Goal: Information Seeking & Learning: Compare options

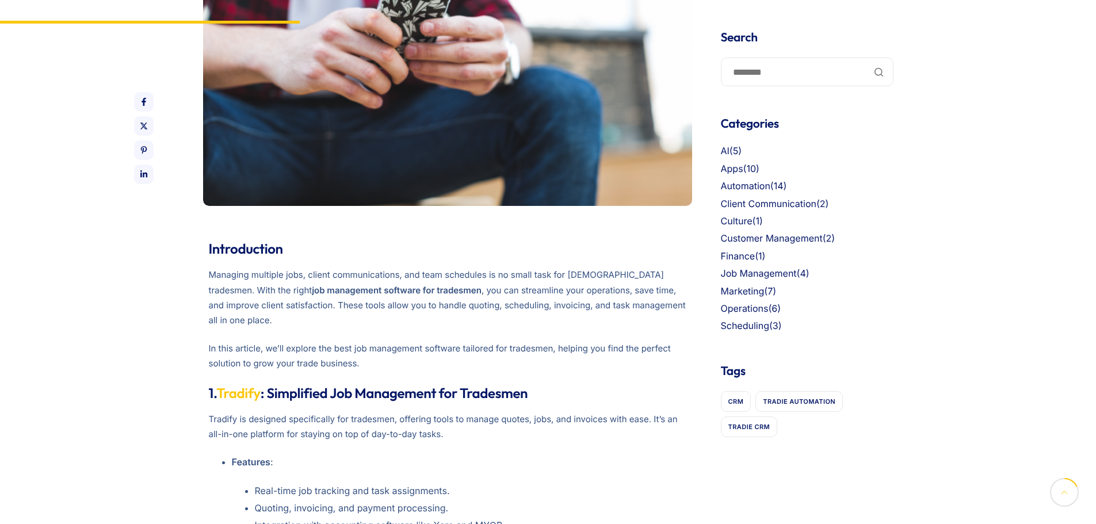
scroll to position [581, 0]
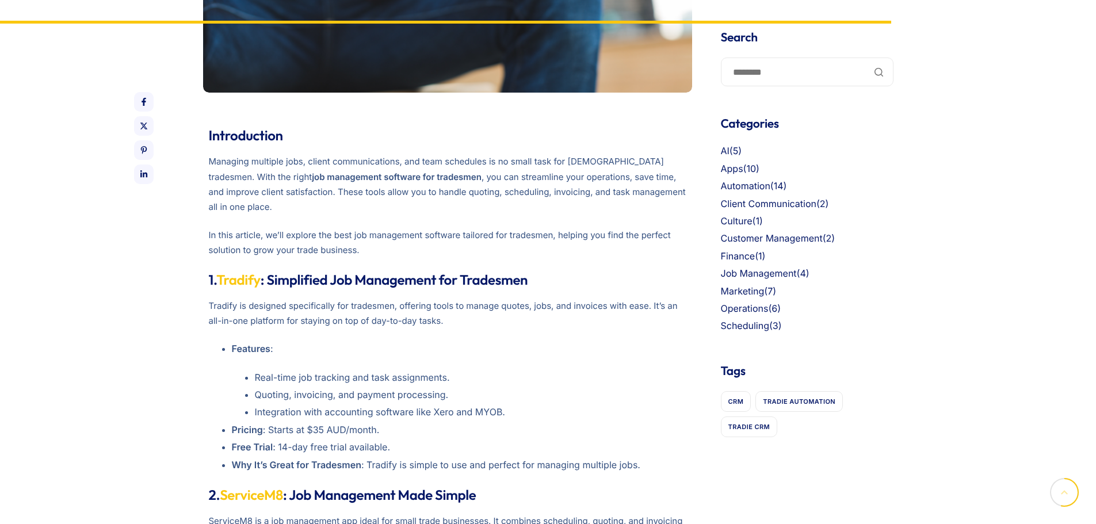
scroll to position [1386, 0]
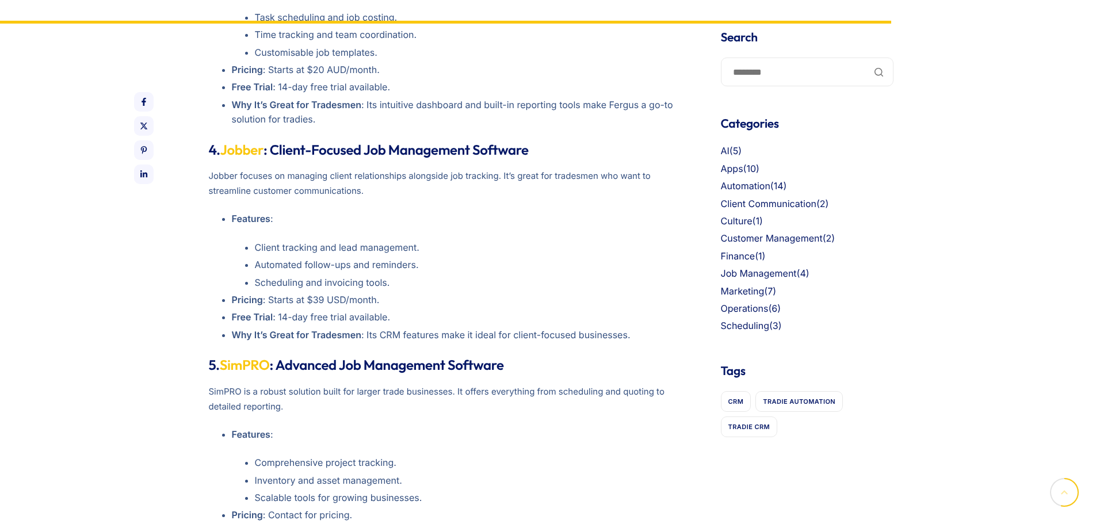
click at [336, 310] on p "Free Trial : 14-day free trial available." at bounding box center [459, 317] width 454 height 15
click at [250, 357] on link "SimPRO" at bounding box center [245, 365] width 50 height 17
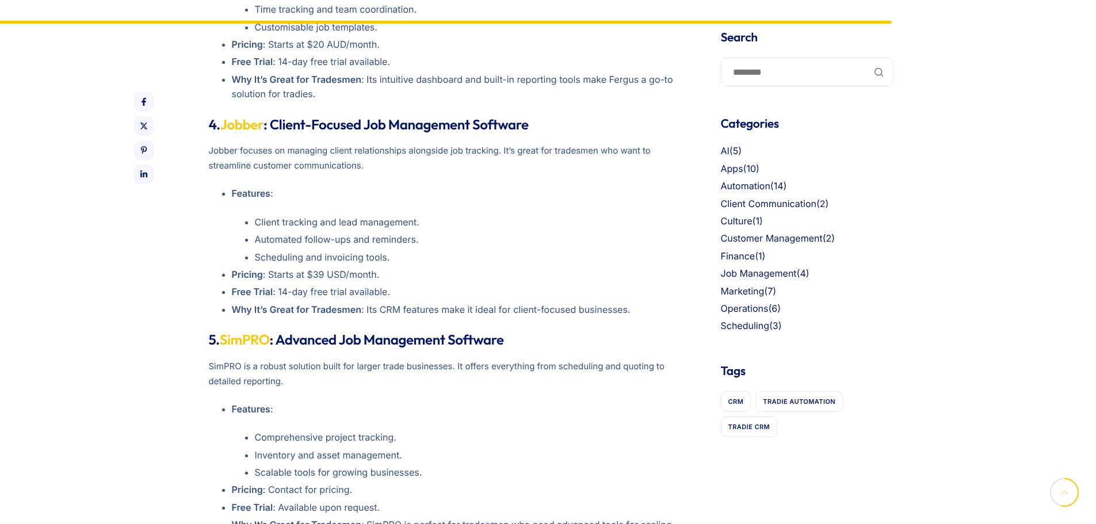
scroll to position [1501, 0]
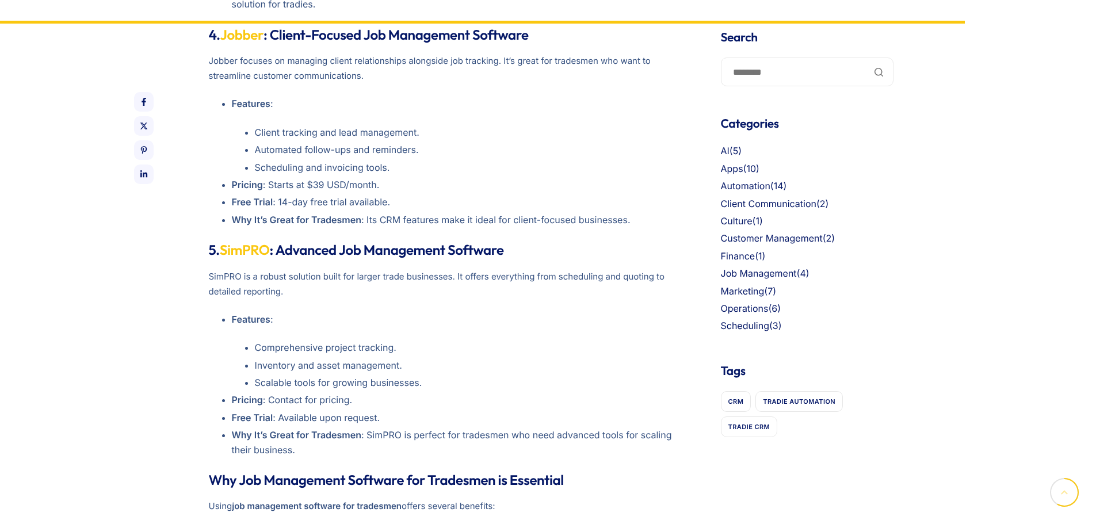
click at [359, 411] on p "Free Trial : Available upon request." at bounding box center [459, 418] width 454 height 15
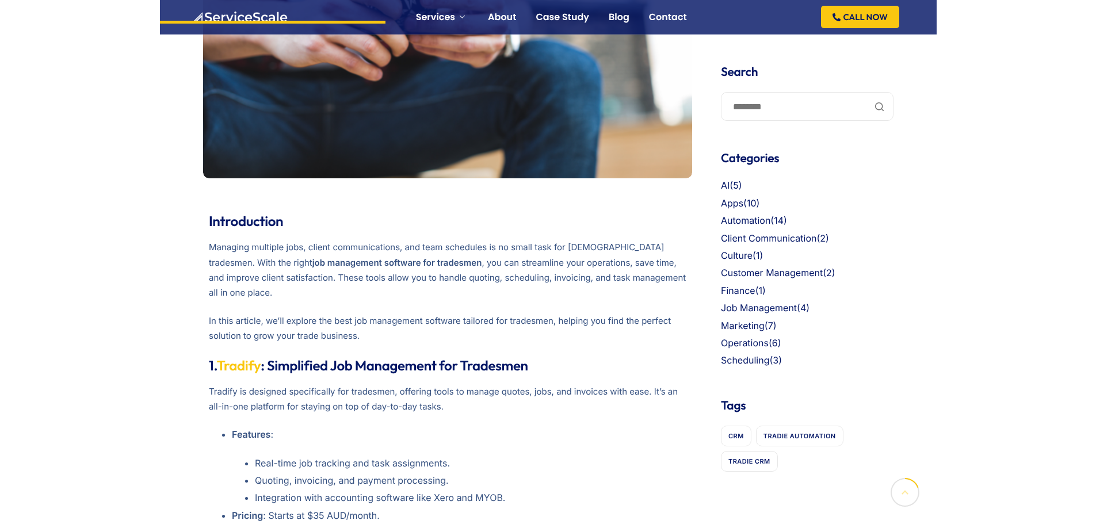
scroll to position [530, 0]
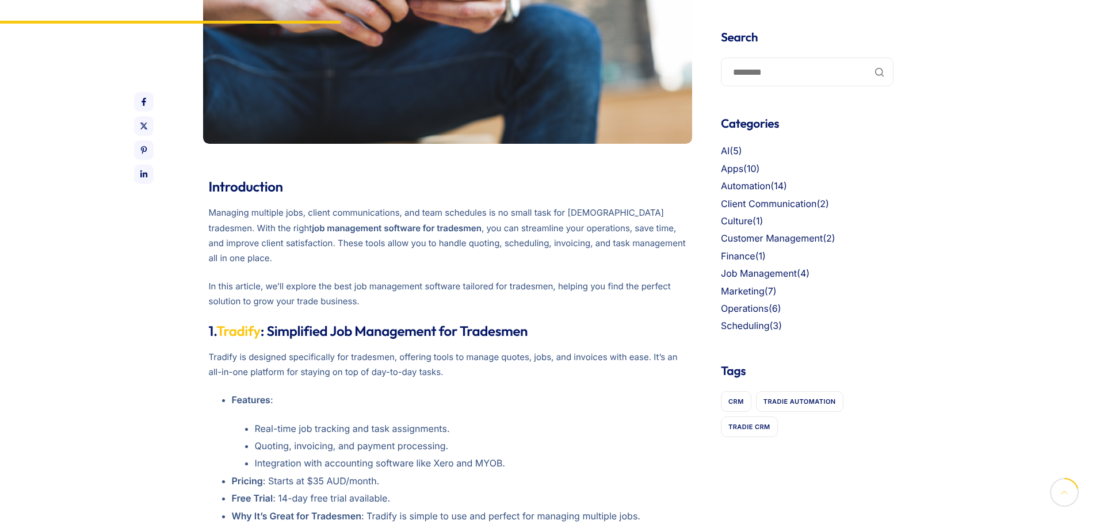
click at [551, 350] on p "Tradify is designed specifically for tradesmen, offering tools to manage quotes…" at bounding box center [447, 365] width 477 height 30
click at [508, 350] on p "Tradify is designed specifically for tradesmen, offering tools to manage quotes…" at bounding box center [447, 365] width 477 height 30
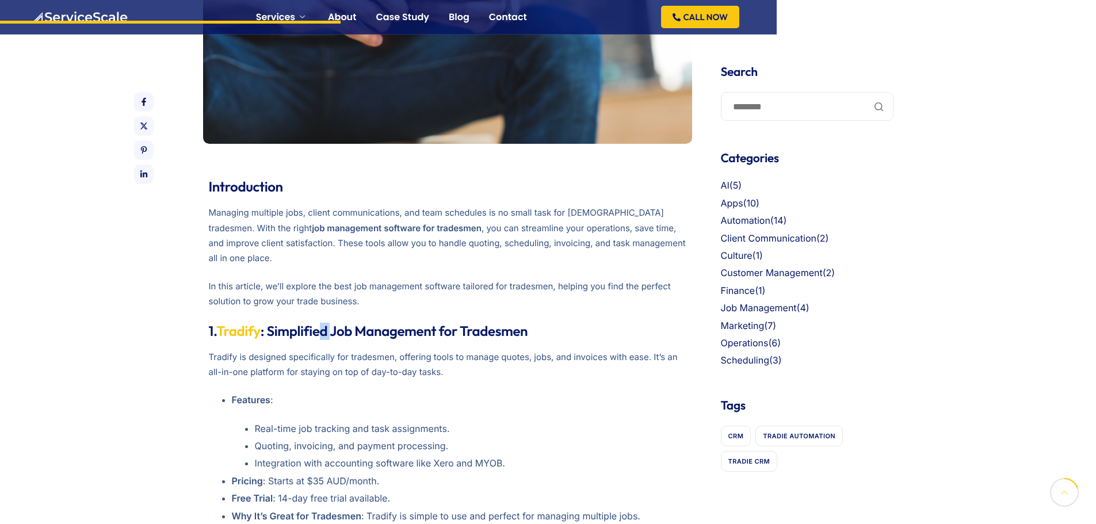
drag, startPoint x: 331, startPoint y: 224, endPoint x: 397, endPoint y: 244, distance: 68.6
click at [339, 323] on strong "1. Tradify : Simplified Job Management for Tradesmen" at bounding box center [368, 331] width 319 height 17
drag, startPoint x: 476, startPoint y: 299, endPoint x: 497, endPoint y: 307, distance: 23.0
click at [497, 393] on li "Features : Real-time job tracking and task assignments. Quoting, invoicing, and…" at bounding box center [459, 432] width 454 height 78
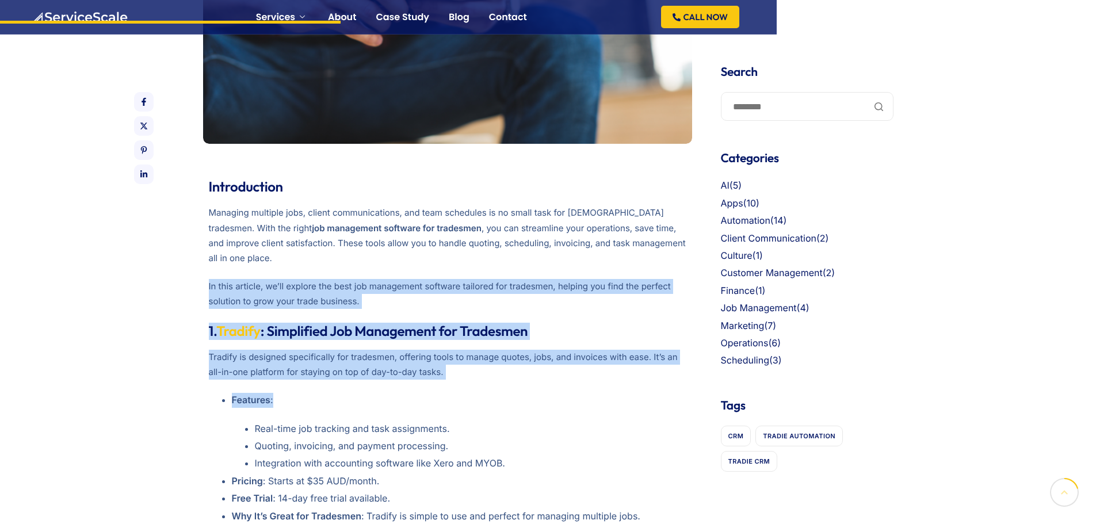
drag, startPoint x: 349, startPoint y: 266, endPoint x: 466, endPoint y: 299, distance: 121.1
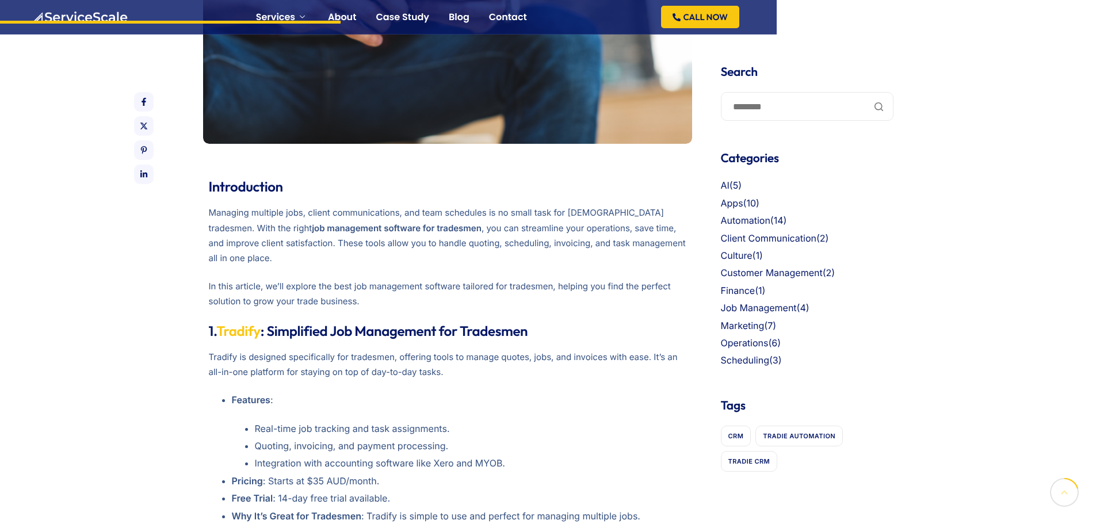
click at [489, 393] on li "Features : Real-time job tracking and task assignments. Quoting, invoicing, and…" at bounding box center [459, 432] width 454 height 78
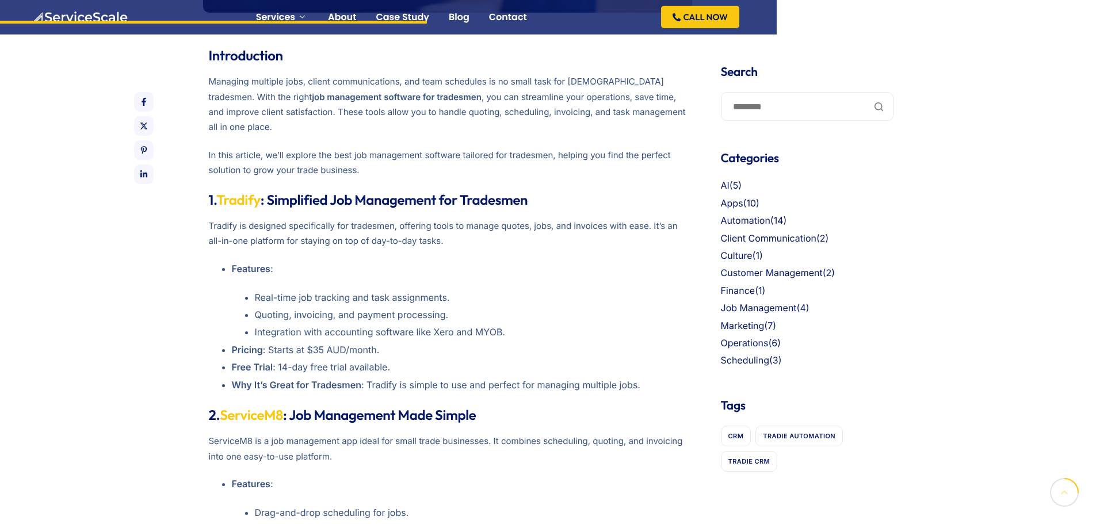
scroll to position [645, 0]
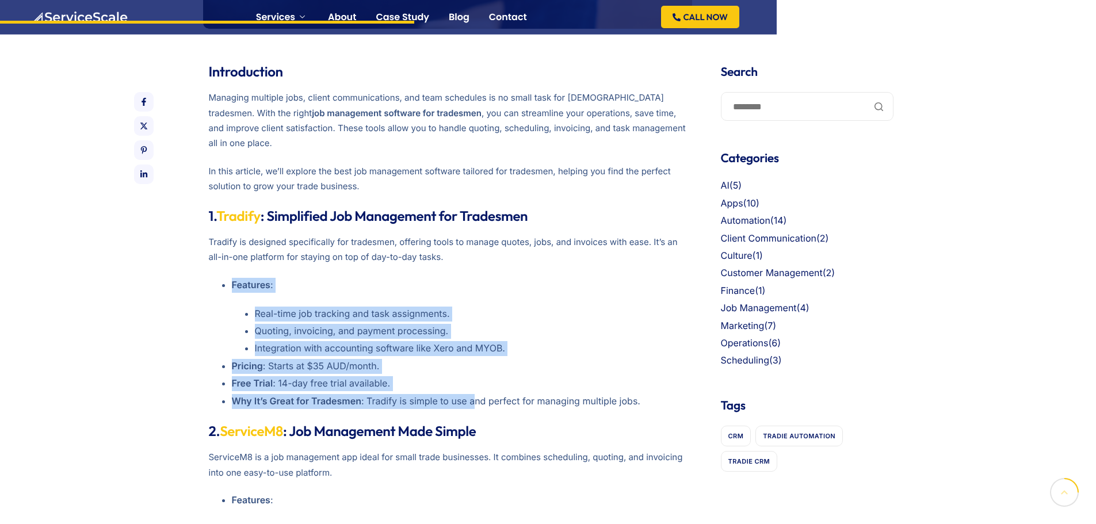
drag, startPoint x: 442, startPoint y: 263, endPoint x: 261, endPoint y: 163, distance: 207.0
click at [450, 307] on li "Real-time job tracking and task assignments." at bounding box center [470, 314] width 431 height 15
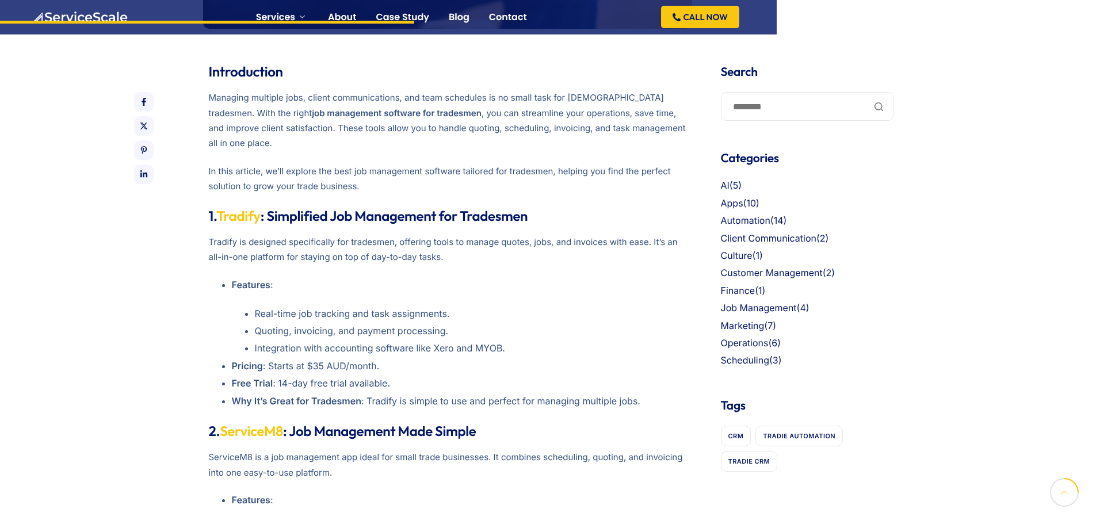
click at [453, 307] on li "Real-time job tracking and task assignments." at bounding box center [470, 314] width 431 height 15
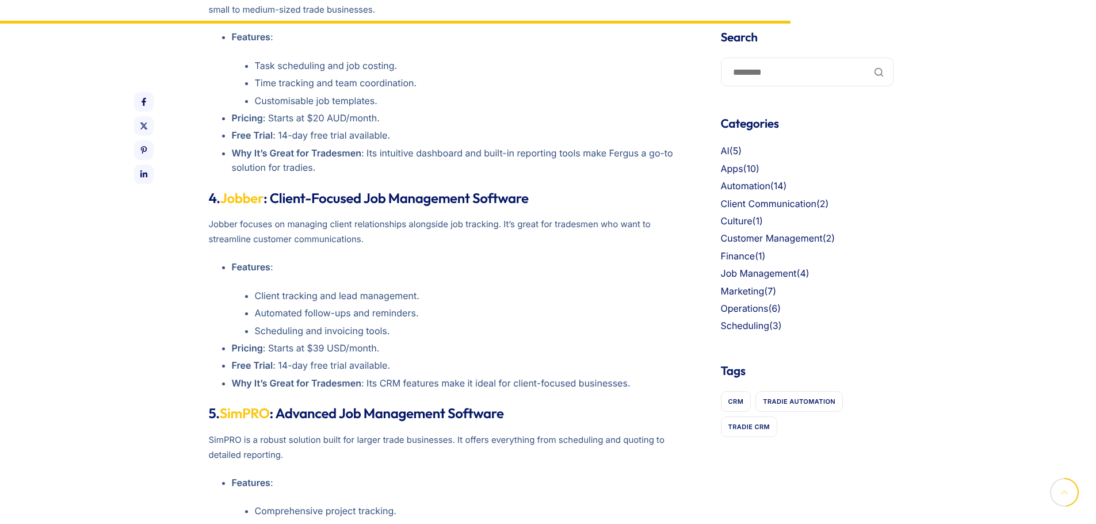
scroll to position [1393, 0]
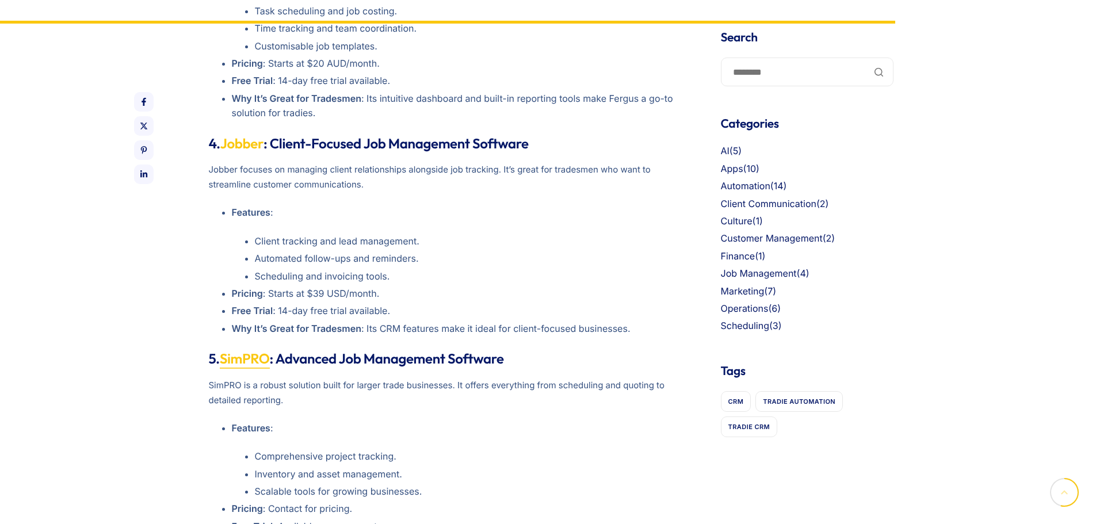
click at [255, 350] on link "SimPRO" at bounding box center [245, 358] width 50 height 17
click at [258, 350] on link "SimPRO" at bounding box center [245, 358] width 50 height 17
click at [342, 378] on p "SimPRO is a robust solution built for larger trade businesses. It offers everyt…" at bounding box center [447, 393] width 477 height 30
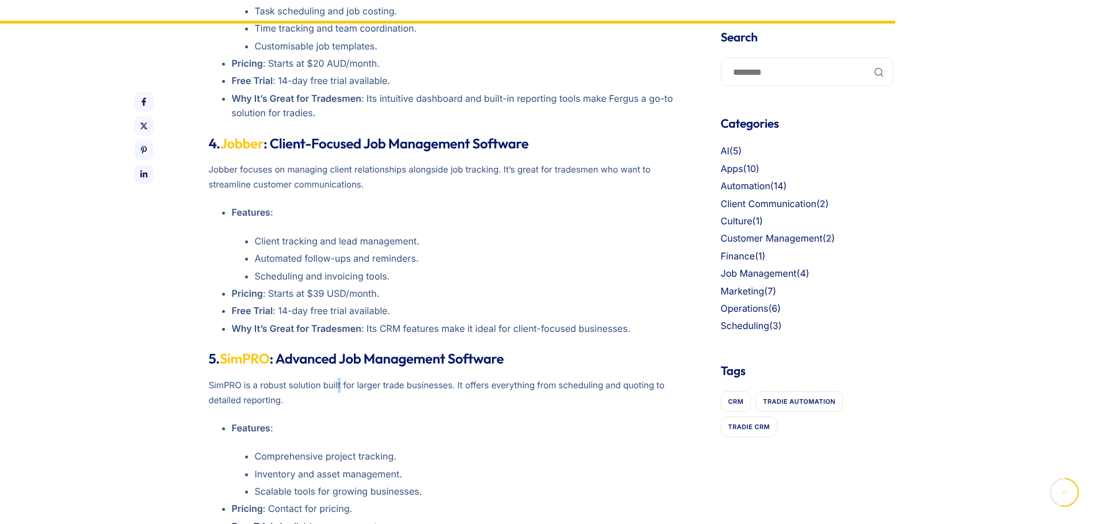
click at [342, 378] on p "SimPRO is a robust solution built for larger trade businesses. It offers everyt…" at bounding box center [447, 393] width 477 height 30
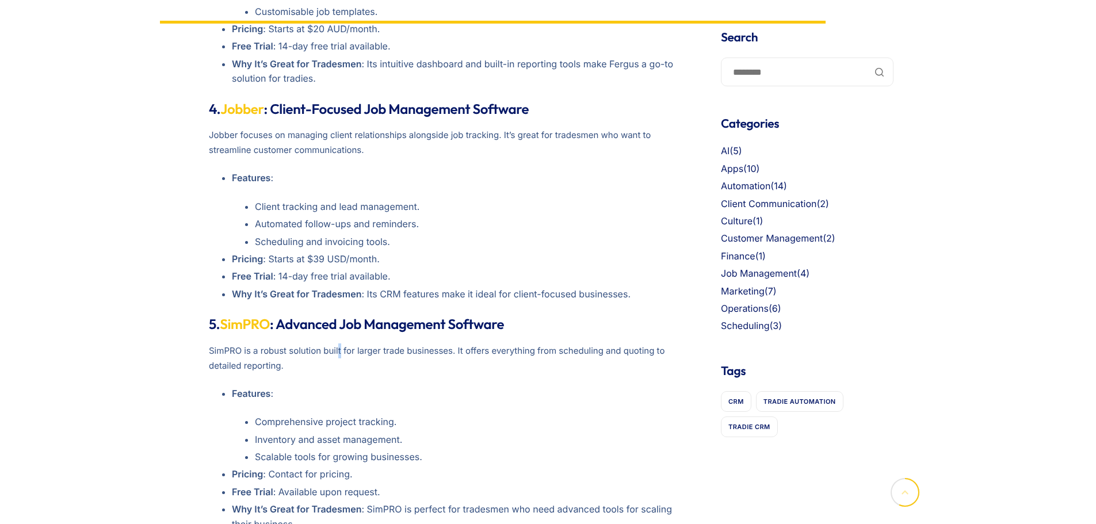
scroll to position [1462, 0]
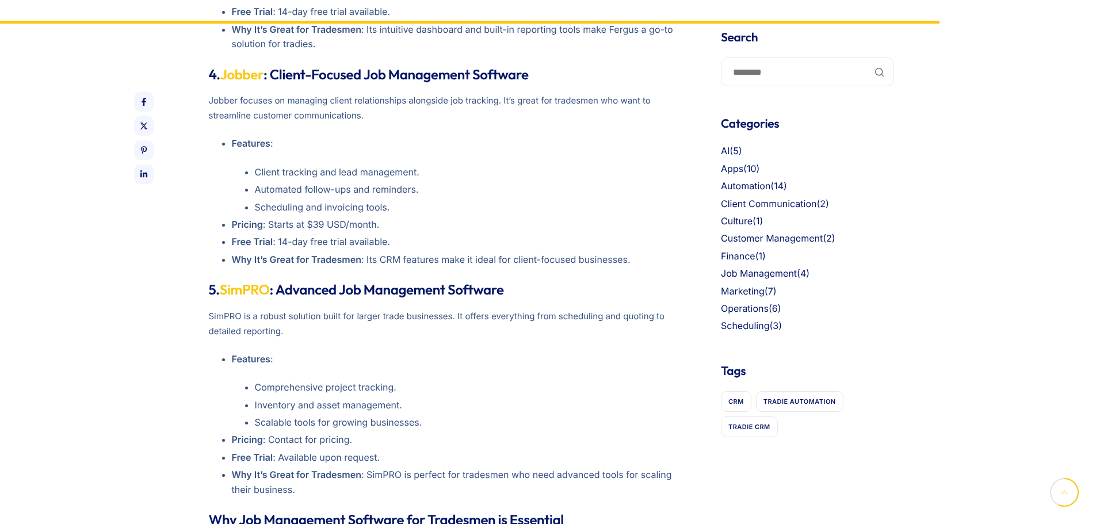
click at [267, 352] on li "Features : Comprehensive project tracking. Inventory and asset management. Scal…" at bounding box center [459, 391] width 454 height 78
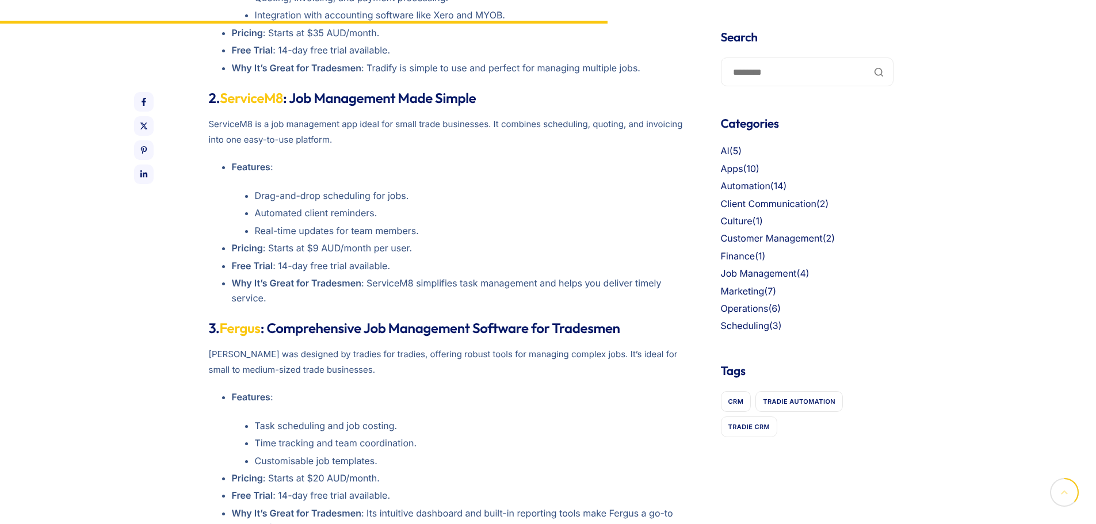
scroll to position [1289, 0]
